Goal: Task Accomplishment & Management: Complete application form

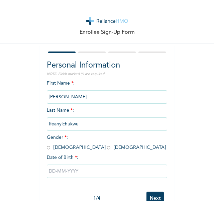
scroll to position [20, 0]
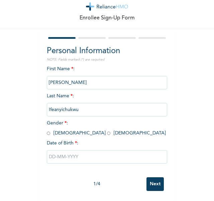
click at [107, 130] on input "radio" at bounding box center [108, 133] width 3 height 6
radio input "true"
click at [56, 154] on input "text" at bounding box center [107, 156] width 120 height 13
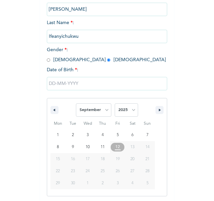
scroll to position [89, 0]
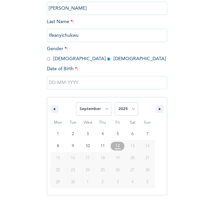
click at [112, 147] on span "12" at bounding box center [117, 146] width 15 height 9
click at [104, 110] on select "January February March April May June July August September October November De…" at bounding box center [93, 108] width 35 height 13
select select "1"
click at [76, 103] on select "January February March April May June July August September October November De…" at bounding box center [93, 108] width 35 height 13
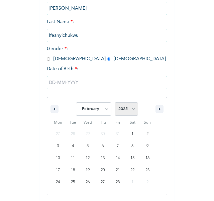
click at [129, 110] on select "2025 2024 2023 2022 2021 2020 2019 2018 2017 2016 2015 2014 2013 2012 2011 2010…" at bounding box center [126, 108] width 23 height 13
select select "2001"
click at [115, 103] on select "2025 2024 2023 2022 2021 2020 2019 2018 2017 2016 2015 2014 2013 2012 2011 2010…" at bounding box center [126, 108] width 23 height 13
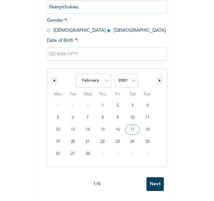
scroll to position [20, 0]
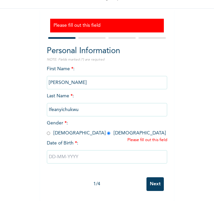
scroll to position [40, 0]
click at [73, 150] on input "text" at bounding box center [107, 156] width 120 height 13
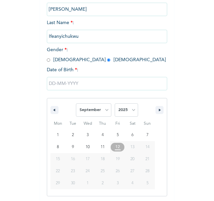
scroll to position [109, 0]
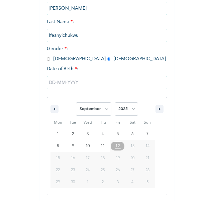
click at [117, 146] on span "12" at bounding box center [117, 146] width 5 height 12
click at [116, 150] on span "12" at bounding box center [117, 146] width 5 height 12
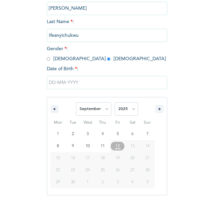
click at [116, 150] on span "12" at bounding box center [117, 146] width 5 height 12
click at [102, 109] on select "January February March April May June July August September October November De…" at bounding box center [93, 108] width 35 height 13
select select "1"
click at [76, 103] on select "January February March April May June July August September October November De…" at bounding box center [93, 108] width 35 height 13
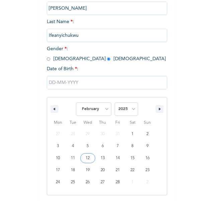
type input "[DATE]"
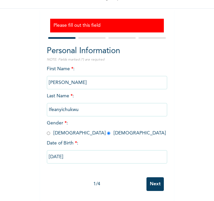
click at [65, 155] on input "[DATE]" at bounding box center [107, 156] width 120 height 13
select select "1"
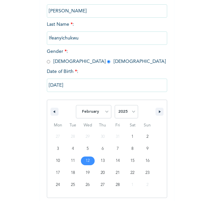
scroll to position [109, 0]
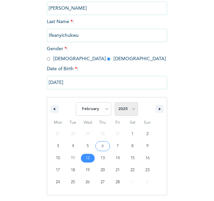
click at [129, 113] on select "2025 2024 2023 2022 2021 2020 2019 2018 2017 2016 2015 2014 2013 2012 2011 2010…" at bounding box center [126, 108] width 23 height 13
select select "2001"
click at [115, 103] on select "2025 2024 2023 2022 2021 2020 2019 2018 2017 2016 2015 2014 2013 2012 2011 2010…" at bounding box center [126, 108] width 23 height 13
drag, startPoint x: 129, startPoint y: 113, endPoint x: 131, endPoint y: 109, distance: 4.6
click at [131, 109] on select "2025 2024 2023 2022 2021 2020 2019 2018 2017 2016 2015 2014 2013 2012 2011 2010…" at bounding box center [126, 108] width 23 height 13
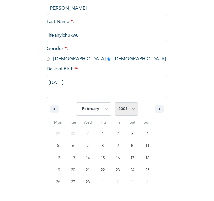
click at [131, 109] on select "2025 2024 2023 2022 2021 2020 2019 2018 2017 2016 2015 2014 2013 2012 2011 2010…" at bounding box center [126, 108] width 23 height 13
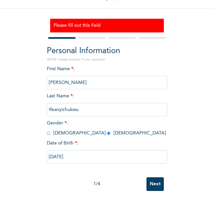
click at [173, 115] on div "Enrollee Sign-Up Form Please fill out this field Personal Information NOTE: Fie…" at bounding box center [107, 83] width 214 height 236
click at [59, 153] on input "[DATE]" at bounding box center [107, 156] width 120 height 13
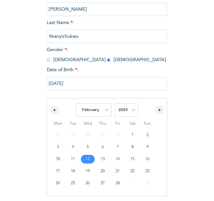
scroll to position [109, 0]
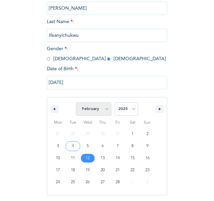
click at [102, 108] on select "January February March April May June July August September October November De…" at bounding box center [93, 108] width 35 height 13
select select "8"
click at [76, 103] on select "January February March April May June July August September October November De…" at bounding box center [93, 108] width 35 height 13
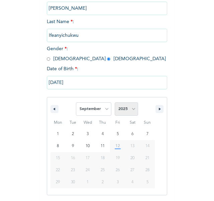
click at [128, 112] on select "2025 2024 2023 2022 2021 2020 2019 2018 2017 2016 2015 2014 2013 2012 2011 2010…" at bounding box center [126, 108] width 23 height 13
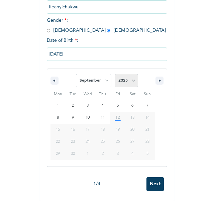
scroll to position [137, 0]
click at [130, 80] on select "2025 2024 2023 2022 2021 2020 2019 2018 2017 2016 2015 2014 2013 2012 2011 2010…" at bounding box center [126, 80] width 23 height 13
select select "2001"
click at [115, 75] on select "2025 2024 2023 2022 2021 2020 2019 2018 2017 2016 2015 2014 2013 2012 2011 2010…" at bounding box center [126, 80] width 23 height 13
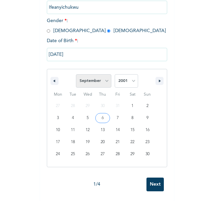
click at [103, 83] on select "January February March April May June July August September October November De…" at bounding box center [93, 80] width 35 height 13
select select "1"
click at [76, 75] on select "January February March April May June July August September October November De…" at bounding box center [93, 80] width 35 height 13
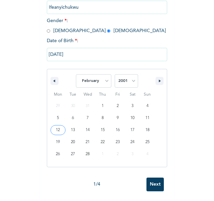
type input "[DATE]"
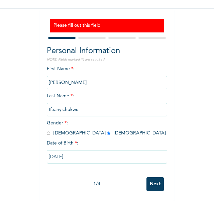
click at [153, 179] on input "Next" at bounding box center [155, 184] width 17 height 14
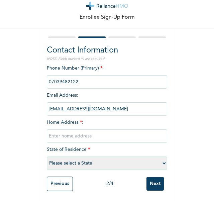
click at [80, 130] on input "text" at bounding box center [107, 136] width 120 height 13
type input "p"
type input "Primewatwerview court, Aremu Adesegun Oniru Crescent, [GEOGRAPHIC_DATA], [GEOGR…"
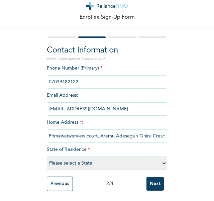
click at [162, 158] on select "Please select a State [PERSON_NAME] (FCT) [PERSON_NAME] Ibom [GEOGRAPHIC_DATA] …" at bounding box center [107, 163] width 120 height 13
select select "25"
click at [47, 157] on select "Please select a State [PERSON_NAME] (FCT) [PERSON_NAME] Ibom [GEOGRAPHIC_DATA] …" at bounding box center [107, 163] width 120 height 13
click at [156, 177] on input "Next" at bounding box center [155, 184] width 17 height 14
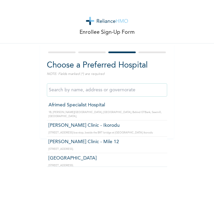
click at [128, 91] on input "text" at bounding box center [107, 89] width 120 height 13
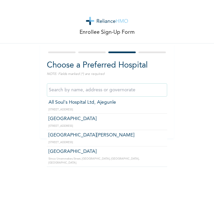
scroll to position [458, 0]
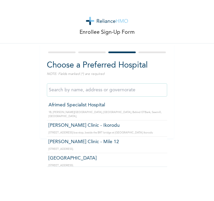
click at [67, 83] on input "text" at bounding box center [107, 89] width 120 height 13
click at [67, 90] on input "text" at bounding box center [107, 89] width 120 height 13
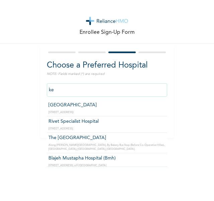
type input "k"
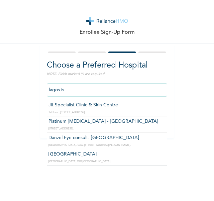
click at [66, 88] on input "lagos is" at bounding box center [107, 89] width 120 height 13
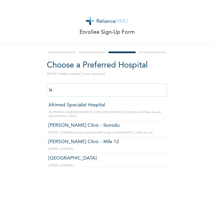
type input "l"
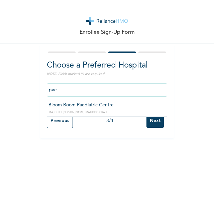
click at [77, 89] on input "pae" at bounding box center [107, 89] width 120 height 13
click at [63, 87] on input "pae" at bounding box center [107, 89] width 120 height 13
click at [65, 91] on input "pae" at bounding box center [107, 89] width 120 height 13
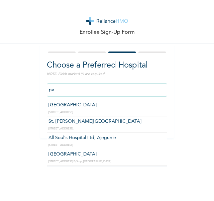
type input "p"
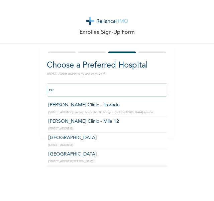
type input "c"
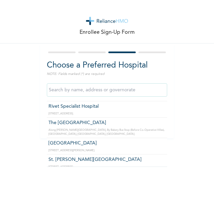
scroll to position [350, 0]
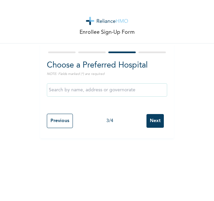
click at [155, 52] on div at bounding box center [152, 53] width 27 height 2
click at [152, 119] on input "Next" at bounding box center [155, 121] width 17 height 14
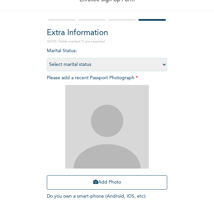
scroll to position [34, 0]
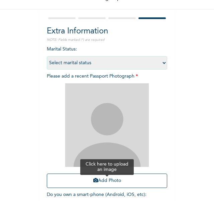
click at [98, 185] on button "Add Photo" at bounding box center [107, 181] width 120 height 14
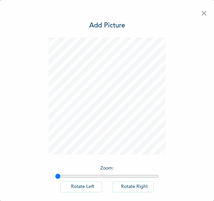
scroll to position [0, 0]
click at [167, 117] on div "× Add Picture Zoom : Rotate Left Rotate Right DONE" at bounding box center [107, 100] width 214 height 201
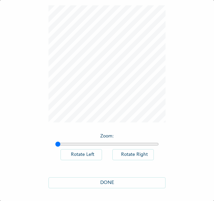
click at [108, 183] on button "DONE" at bounding box center [107, 182] width 117 height 11
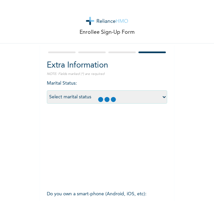
click at [161, 98] on select "Select marital status [DEMOGRAPHIC_DATA] Married [DEMOGRAPHIC_DATA] Widow/[DEMO…" at bounding box center [107, 96] width 120 height 13
select select "1"
click at [47, 90] on select "Select marital status [DEMOGRAPHIC_DATA] Married [DEMOGRAPHIC_DATA] Widow/[DEMO…" at bounding box center [107, 96] width 120 height 13
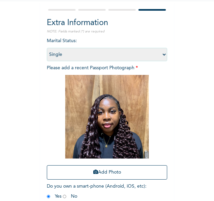
scroll to position [78, 0]
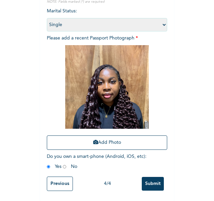
click at [149, 180] on input "Submit" at bounding box center [153, 184] width 22 height 14
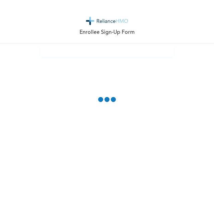
scroll to position [0, 0]
